Goal: Task Accomplishment & Management: Complete application form

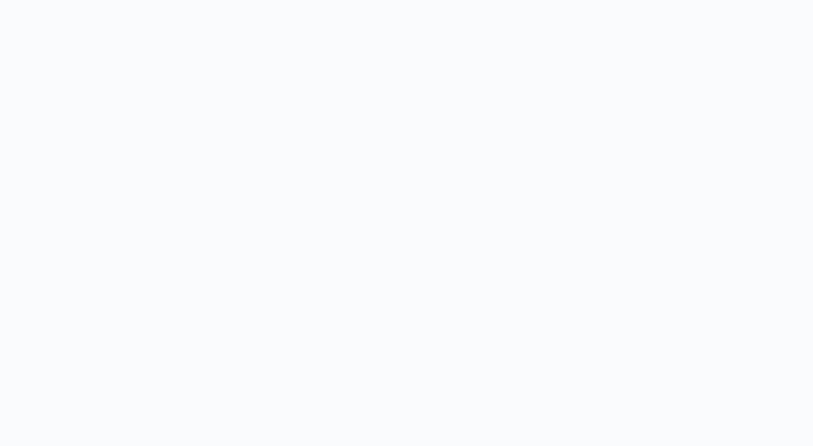
click at [189, 95] on body at bounding box center [406, 223] width 813 height 446
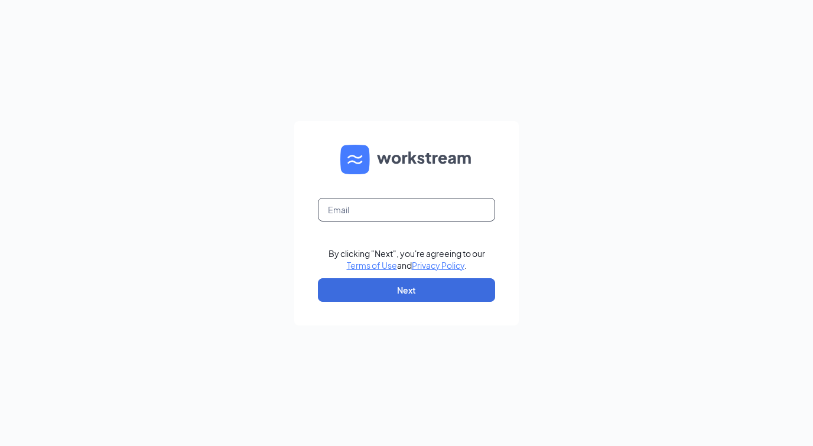
click at [391, 214] on input "text" at bounding box center [406, 210] width 177 height 24
type input "[EMAIL_ADDRESS][DOMAIN_NAME]"
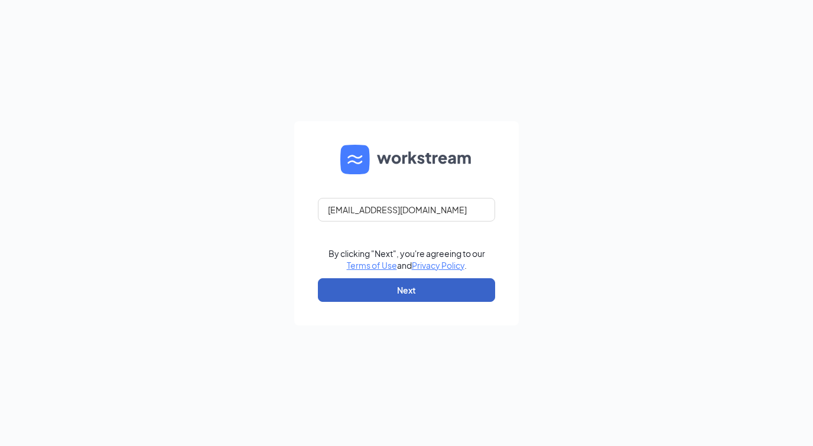
click at [414, 284] on button "Next" at bounding box center [406, 290] width 177 height 24
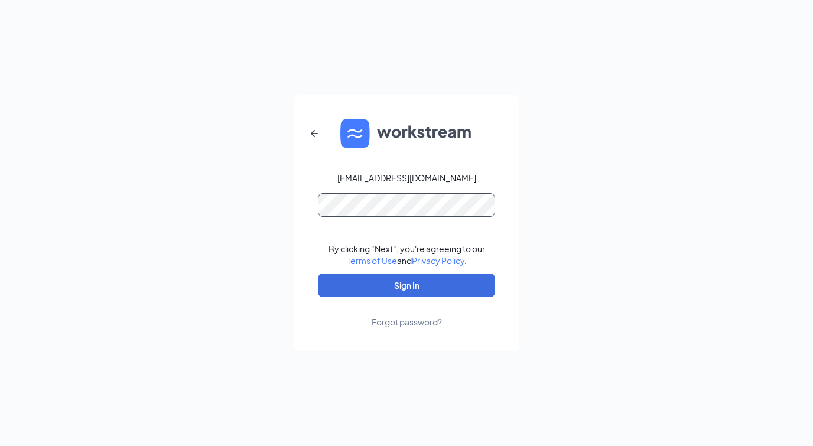
click at [318, 274] on button "Sign In" at bounding box center [406, 286] width 177 height 24
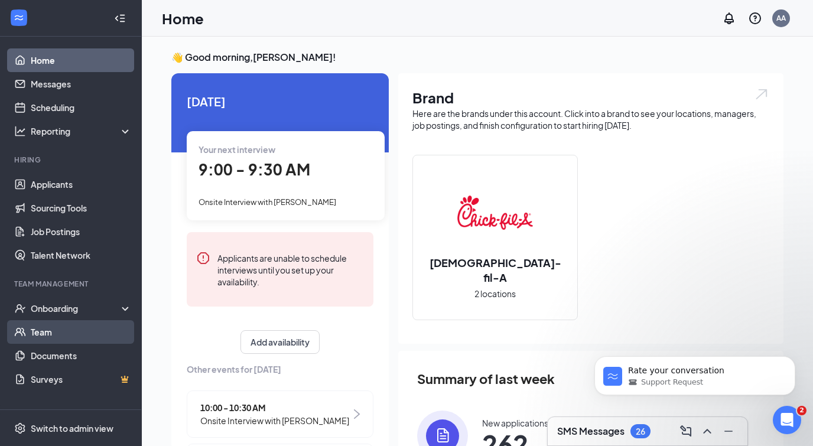
click at [73, 337] on link "Team" at bounding box center [81, 332] width 101 height 24
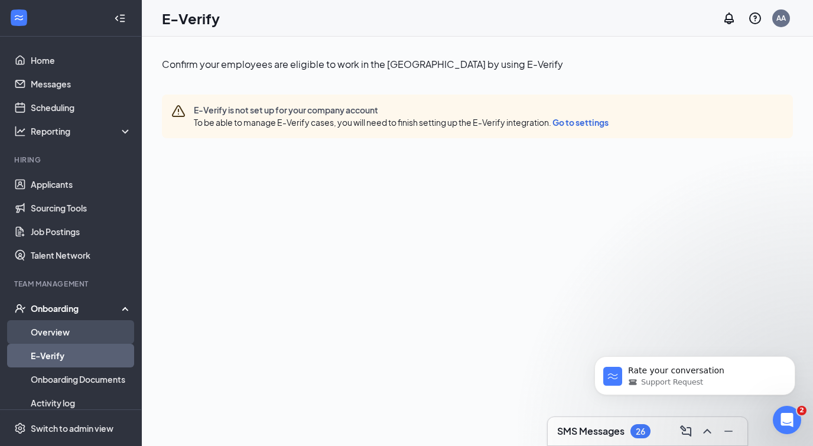
click at [94, 337] on link "Overview" at bounding box center [81, 332] width 101 height 24
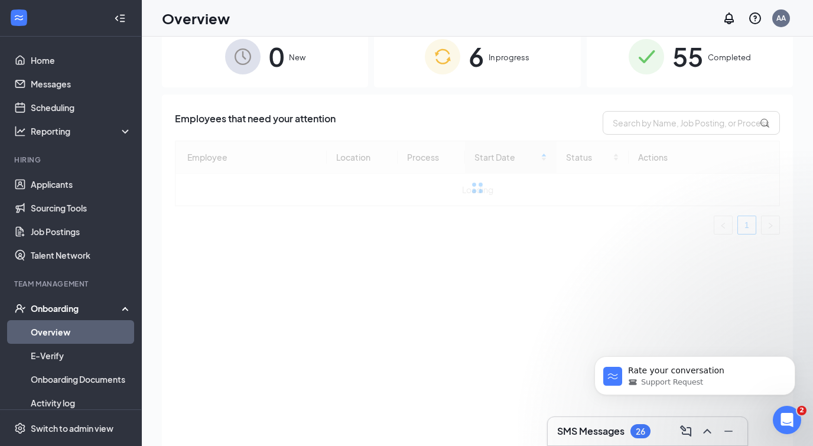
scroll to position [46, 0]
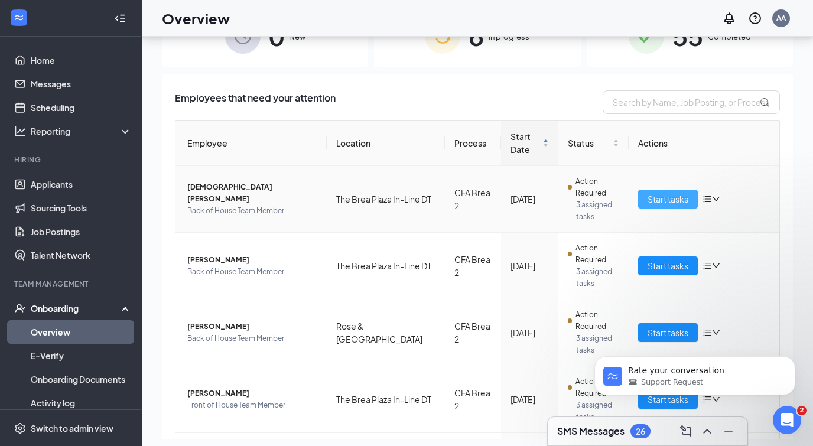
click at [665, 197] on span "Start tasks" at bounding box center [668, 199] width 41 height 13
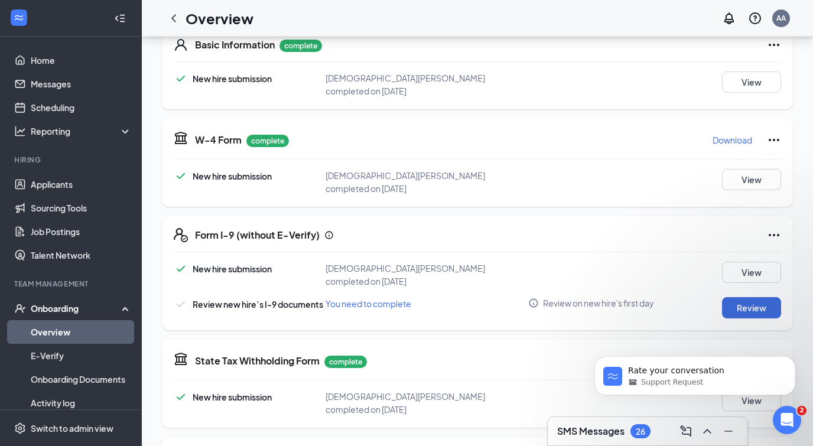
scroll to position [197, 0]
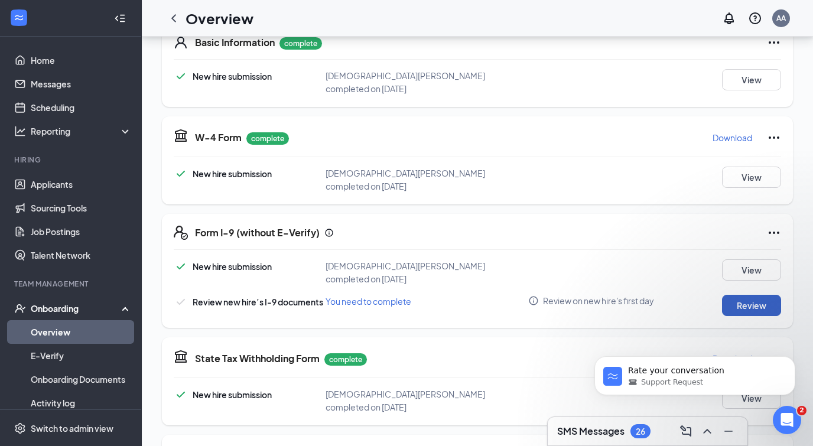
click at [752, 295] on button "Review" at bounding box center [751, 305] width 59 height 21
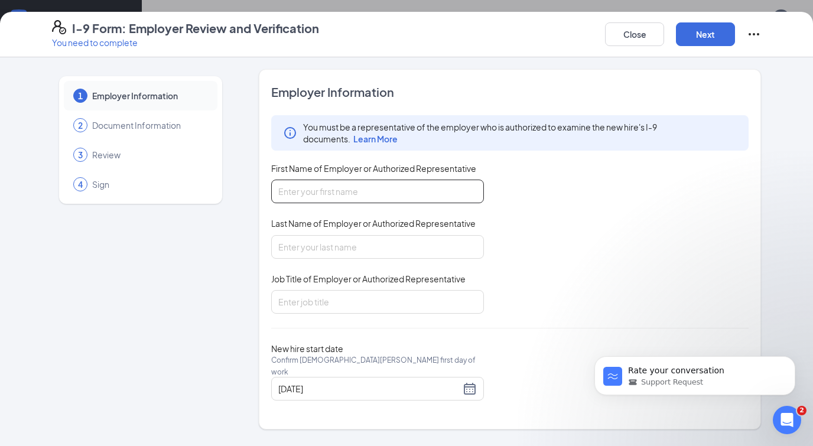
click at [382, 194] on input "First Name of Employer or Authorized Representative" at bounding box center [377, 192] width 213 height 24
type input "Adriana"
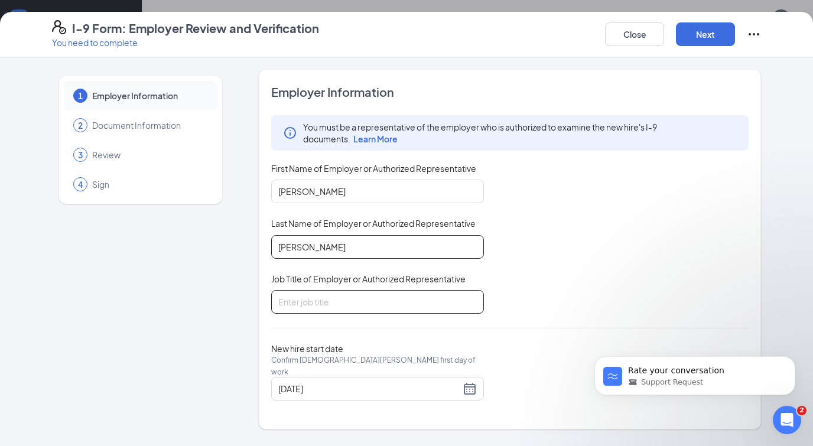
type input "Avendano-Ramirez"
click at [355, 295] on input "Job Title of Employer or Authorized Representative" at bounding box center [377, 302] width 213 height 24
type input "Director"
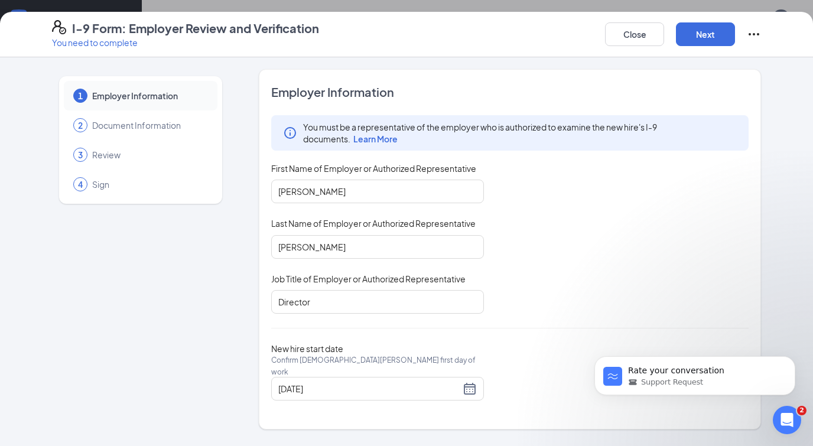
click at [708, 48] on div "I-9 Form: Employer Review and Verification You need to complete Close Next" at bounding box center [406, 35] width 813 height 46
click at [708, 36] on button "Next" at bounding box center [705, 34] width 59 height 24
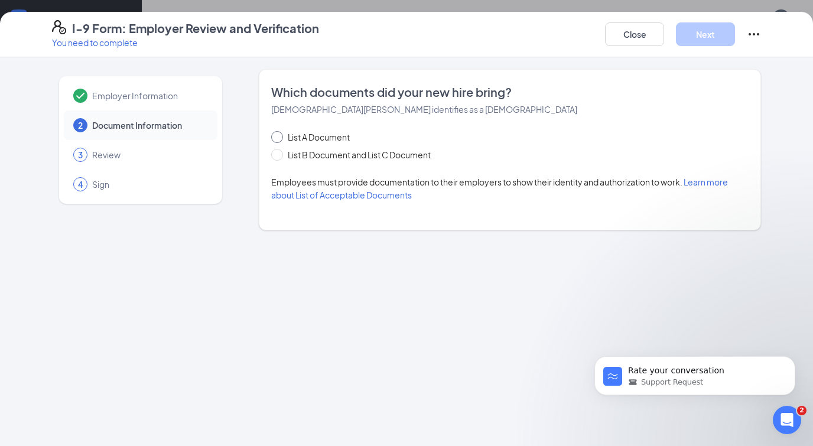
click at [317, 131] on span "List A Document" at bounding box center [319, 137] width 72 height 13
click at [280, 131] on input "List A Document" at bounding box center [275, 135] width 8 height 8
radio input "true"
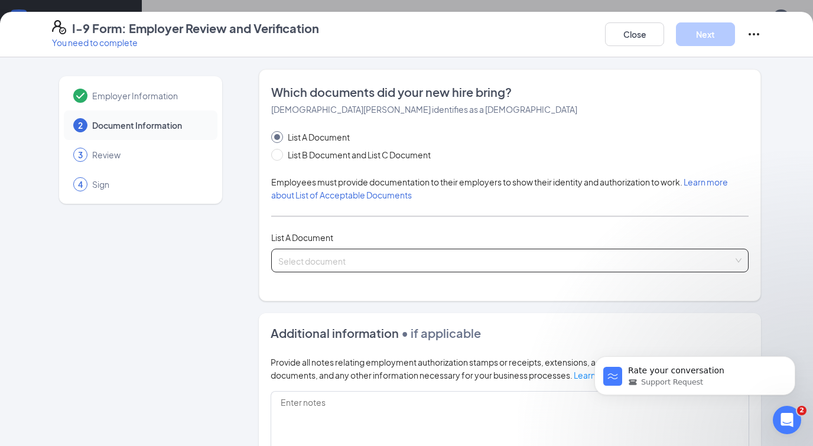
click at [302, 254] on input "search" at bounding box center [505, 258] width 455 height 18
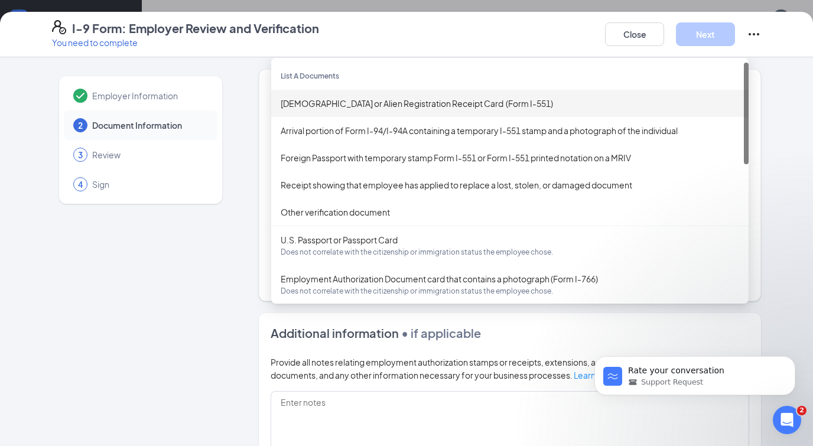
click at [332, 98] on div "Permanent Resident Card or Alien Registration Receipt Card (Form I-551)" at bounding box center [510, 103] width 459 height 13
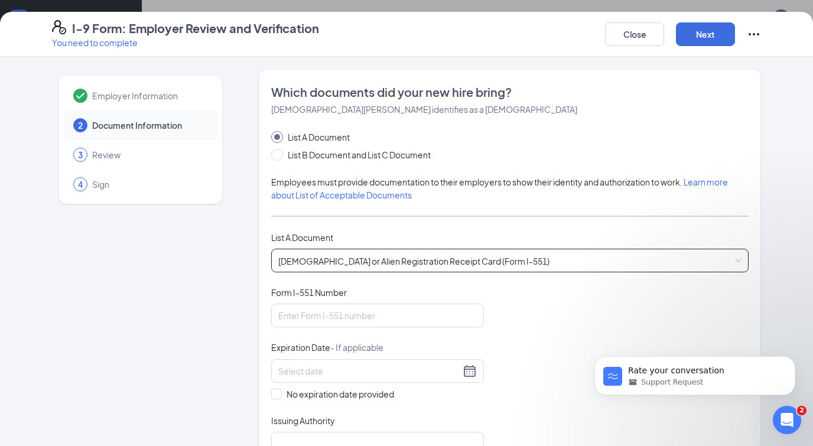
scroll to position [29, 0]
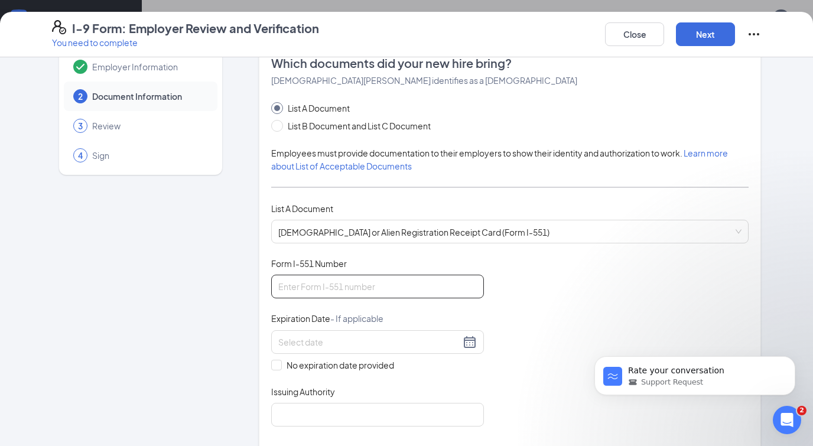
click at [336, 282] on input "Form I-551 Number" at bounding box center [377, 287] width 213 height 24
type input "USA2075275293"
click at [314, 341] on input at bounding box center [369, 342] width 182 height 13
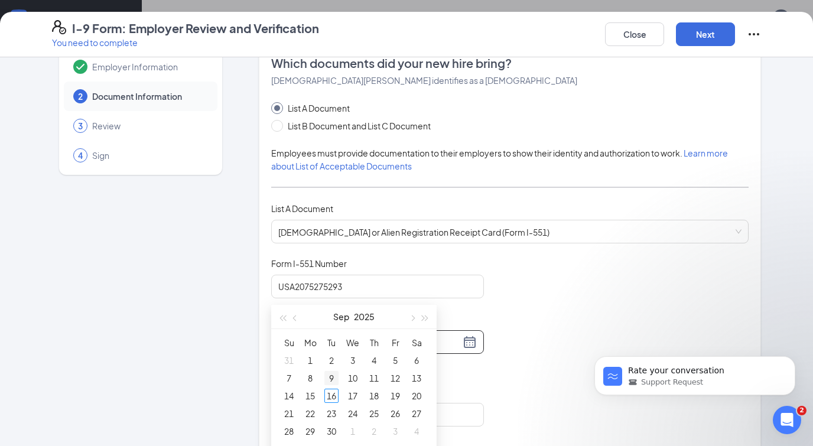
scroll to position [376, 0]
type input "09/03/2025"
click at [422, 316] on button "button" at bounding box center [425, 312] width 13 height 24
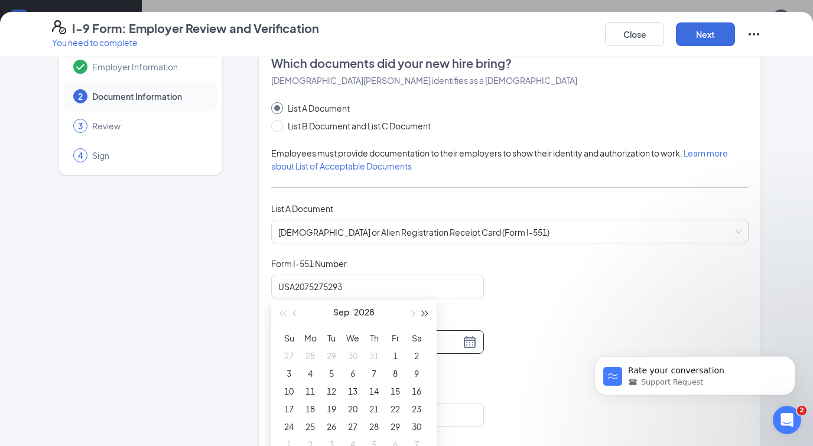
click at [422, 316] on button "button" at bounding box center [425, 312] width 13 height 24
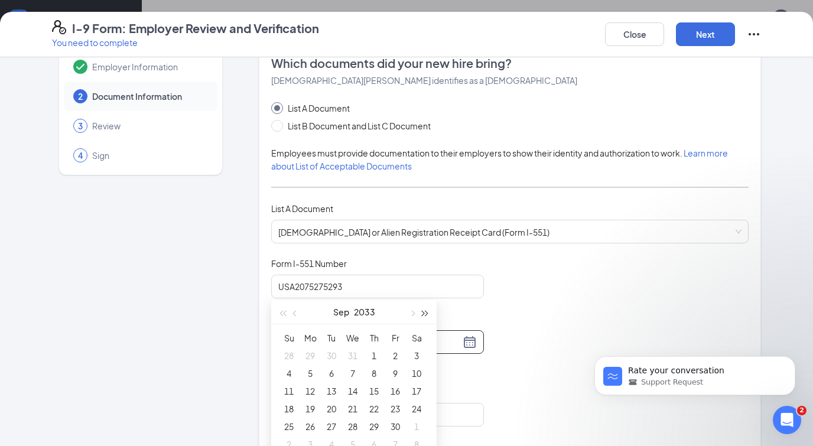
click at [422, 316] on button "button" at bounding box center [425, 312] width 13 height 24
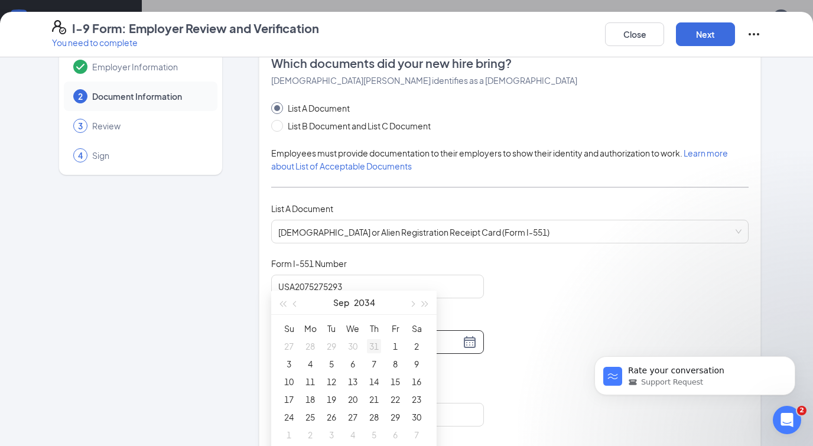
scroll to position [387, 0]
type input "08/31/2034"
click at [296, 307] on button "button" at bounding box center [295, 302] width 13 height 24
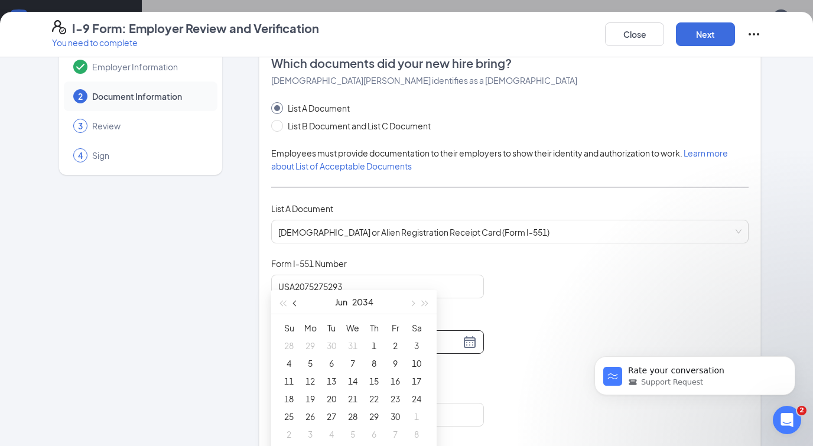
click at [296, 307] on button "button" at bounding box center [295, 302] width 13 height 24
type input "03/05/2034"
click at [291, 365] on div "5" at bounding box center [289, 363] width 14 height 14
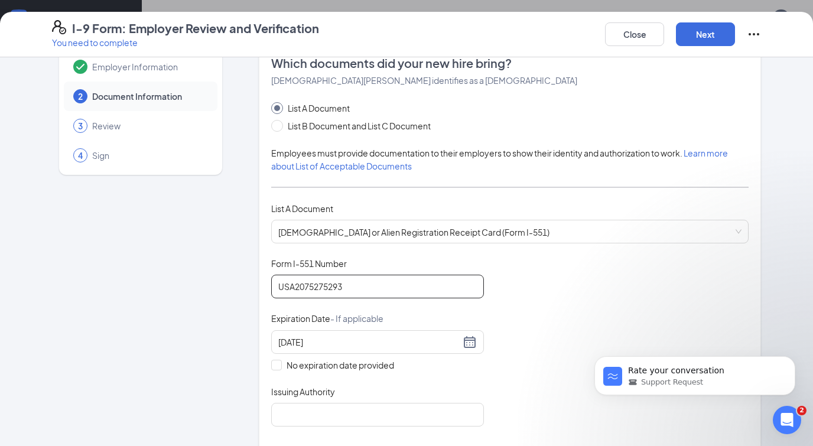
click at [399, 290] on input "USA2075275293" at bounding box center [377, 287] width 213 height 24
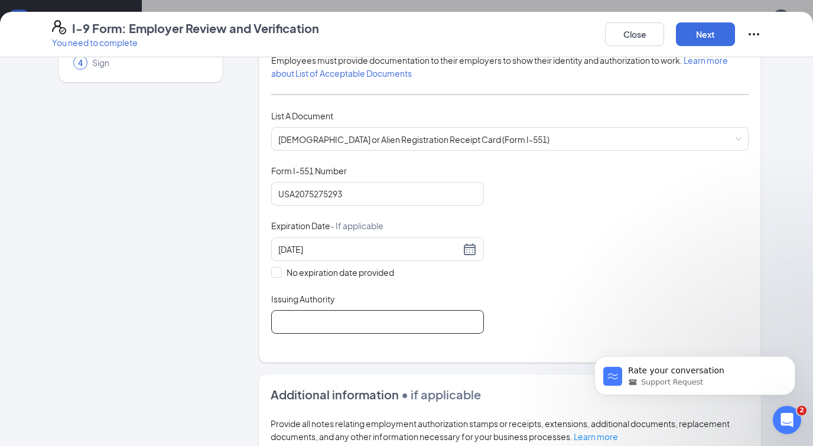
click at [366, 330] on input "Issuing Authority" at bounding box center [377, 322] width 213 height 24
type input "u"
type input "Y"
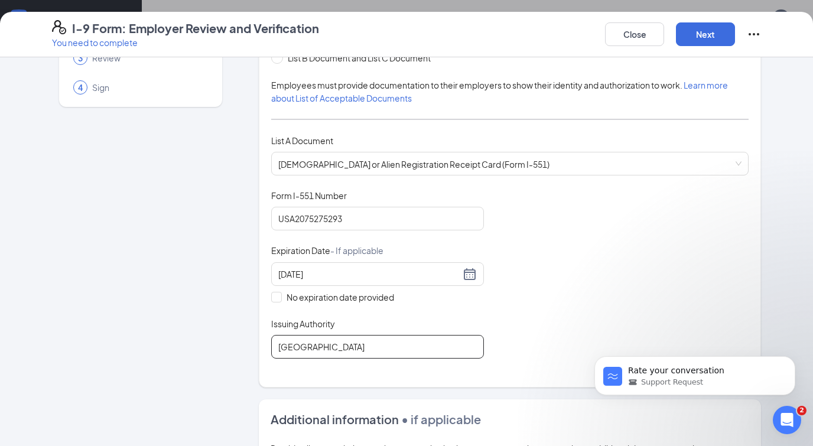
scroll to position [88, 0]
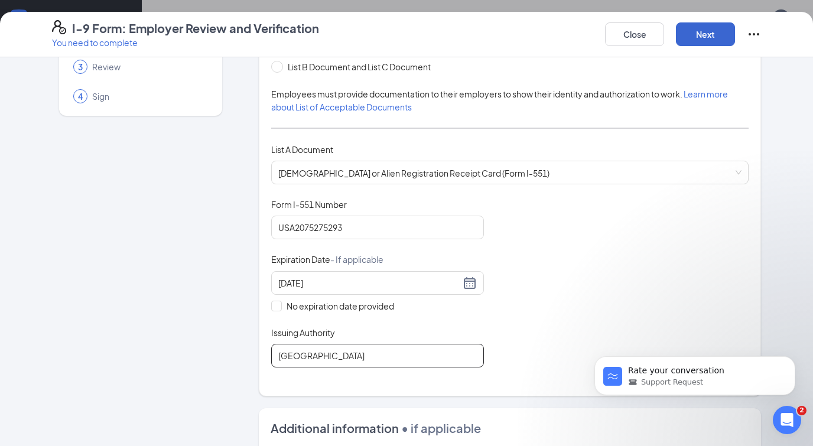
type input "United States of America"
click at [704, 34] on button "Next" at bounding box center [705, 34] width 59 height 24
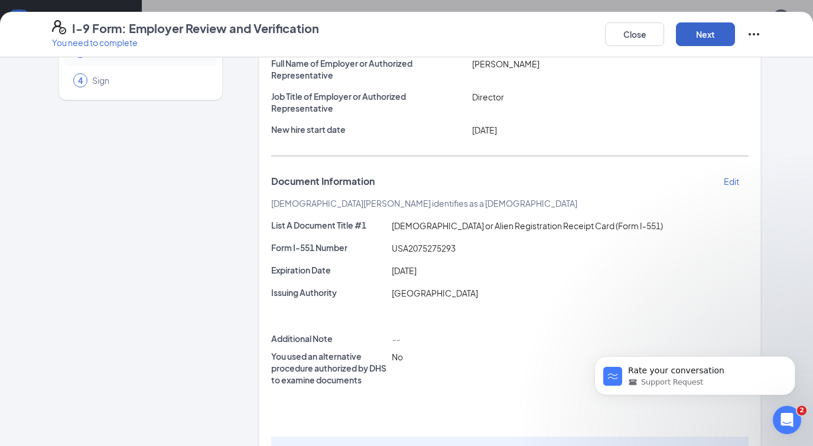
scroll to position [187, 0]
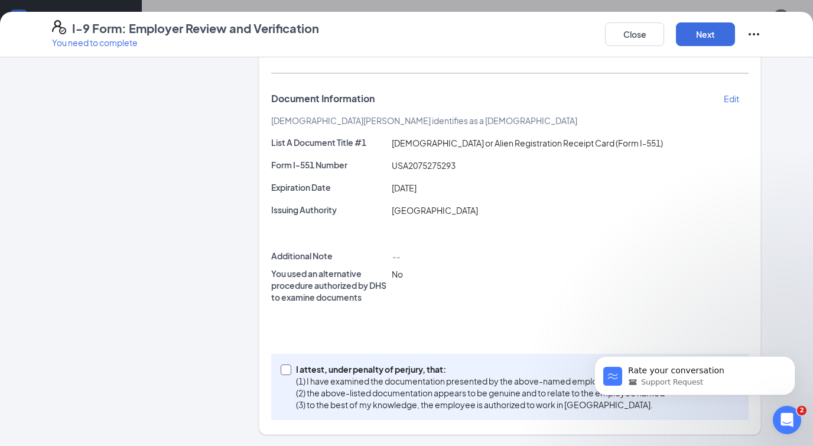
click at [300, 378] on p "(1) I have examined the documentation presented by the above-named employee" at bounding box center [480, 381] width 369 height 12
click at [289, 373] on input "I attest, under penalty of perjury, that: (1) I have examined the documentation…" at bounding box center [285, 369] width 8 height 8
checkbox input "true"
click at [703, 33] on button "Next" at bounding box center [705, 34] width 59 height 24
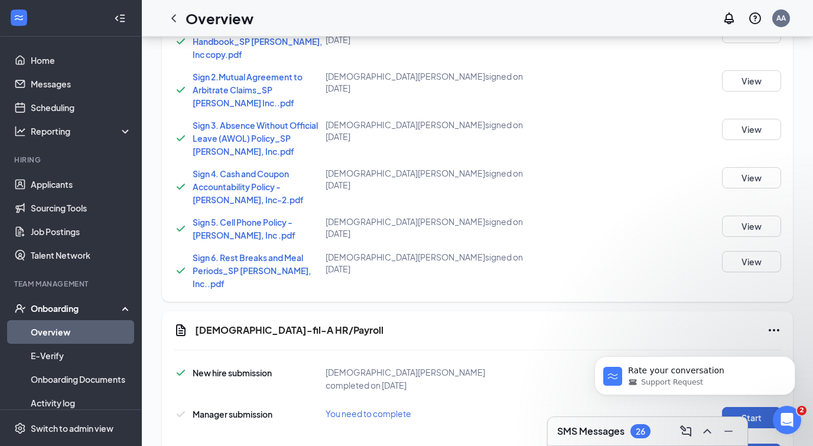
scroll to position [678, 0]
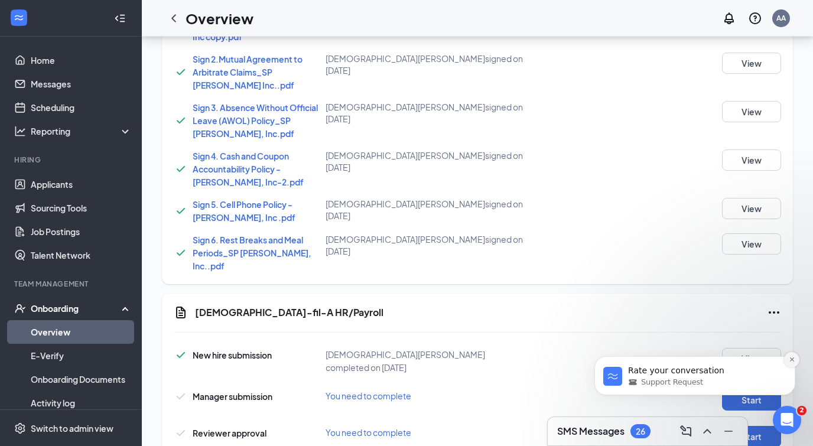
click at [791, 360] on icon "Dismiss notification" at bounding box center [792, 359] width 7 height 7
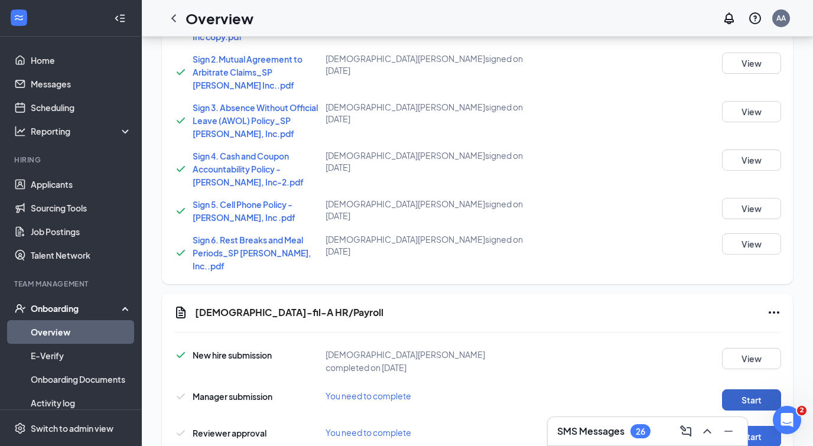
click at [747, 389] on button "Start" at bounding box center [751, 399] width 59 height 21
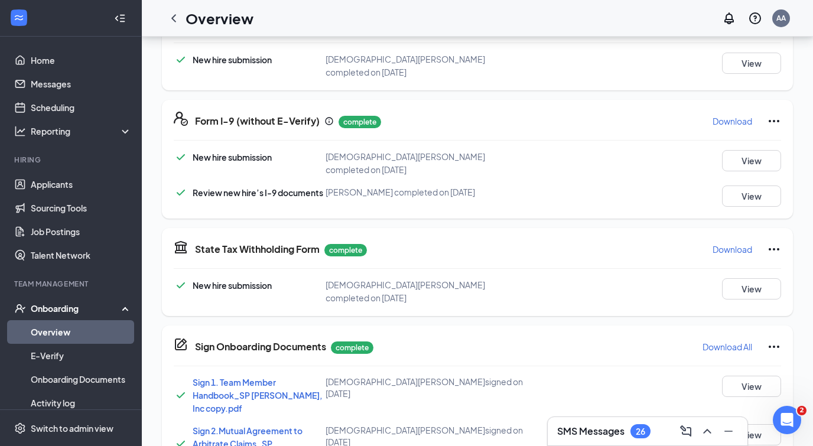
scroll to position [0, 0]
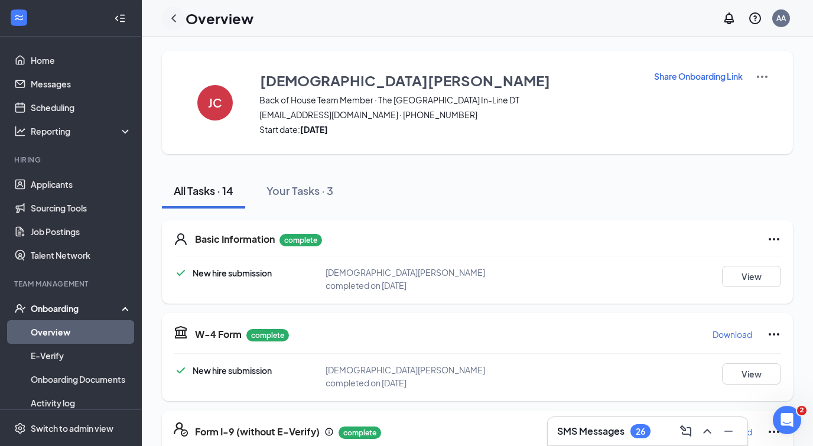
click at [171, 14] on icon "ChevronLeft" at bounding box center [174, 18] width 14 height 14
